Goal: Find specific page/section: Find specific page/section

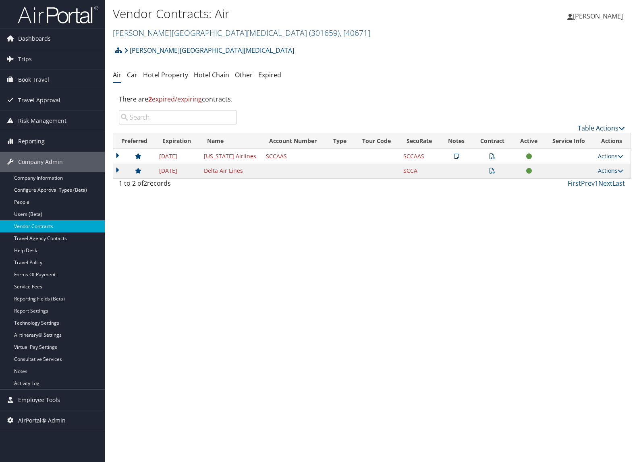
click at [35, 42] on span "Dashboards" at bounding box center [34, 39] width 33 height 20
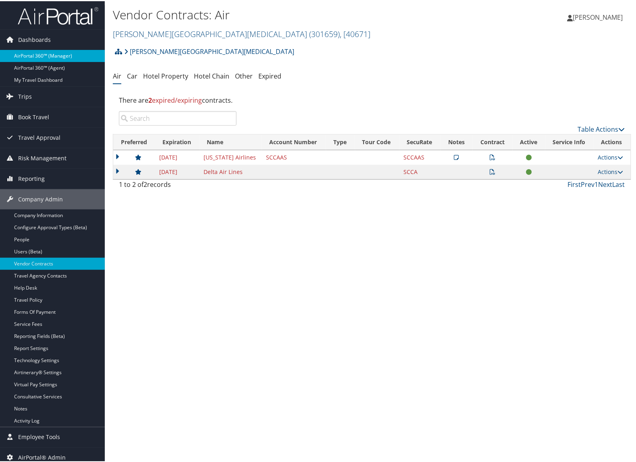
click at [33, 53] on link "AirPortal 360™ (Manager)" at bounding box center [52, 55] width 105 height 12
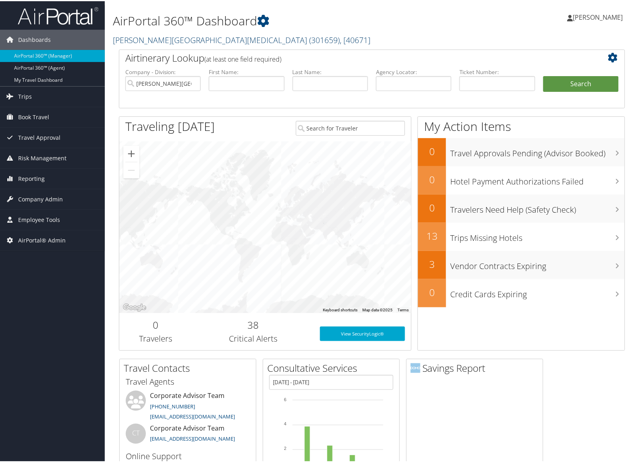
click at [153, 35] on link "[PERSON_NAME][GEOGRAPHIC_DATA][MEDICAL_DATA] ( 301659 ) , [ 40671 ]" at bounding box center [241, 38] width 257 height 11
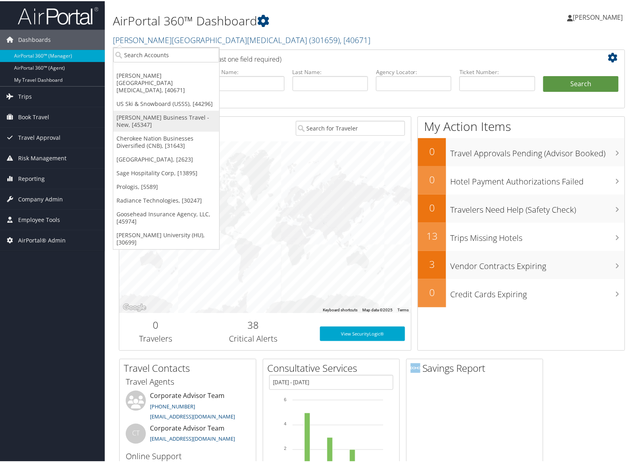
click at [133, 113] on link "[PERSON_NAME] Business Travel - New, [45347]" at bounding box center [166, 120] width 106 height 21
